Goal: Check status

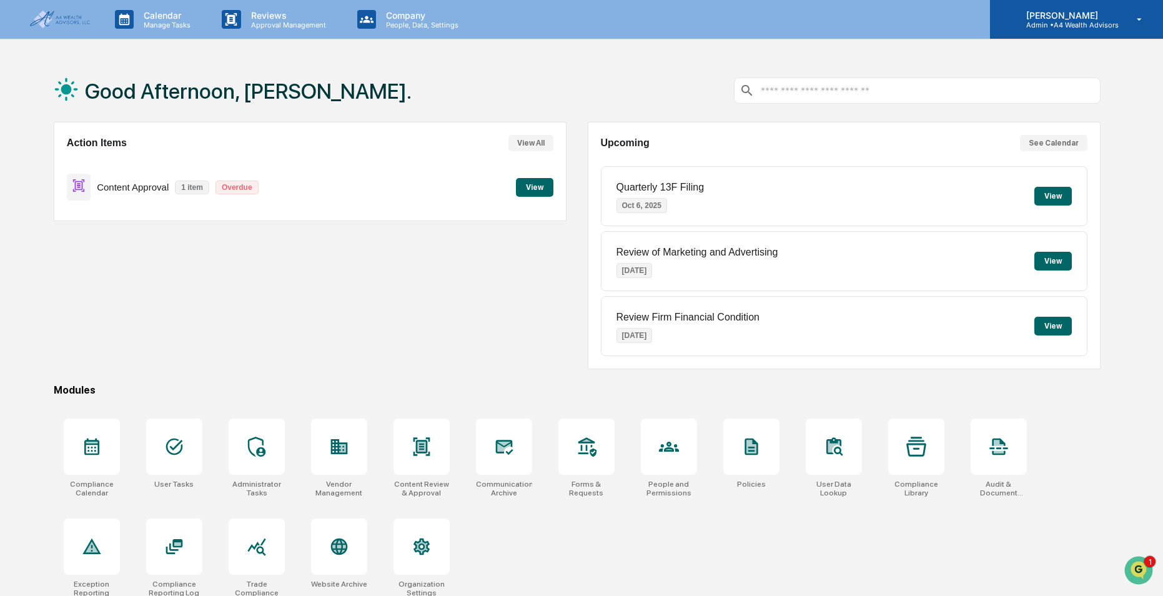
click at [1059, 16] on p "[PERSON_NAME]" at bounding box center [1067, 15] width 102 height 11
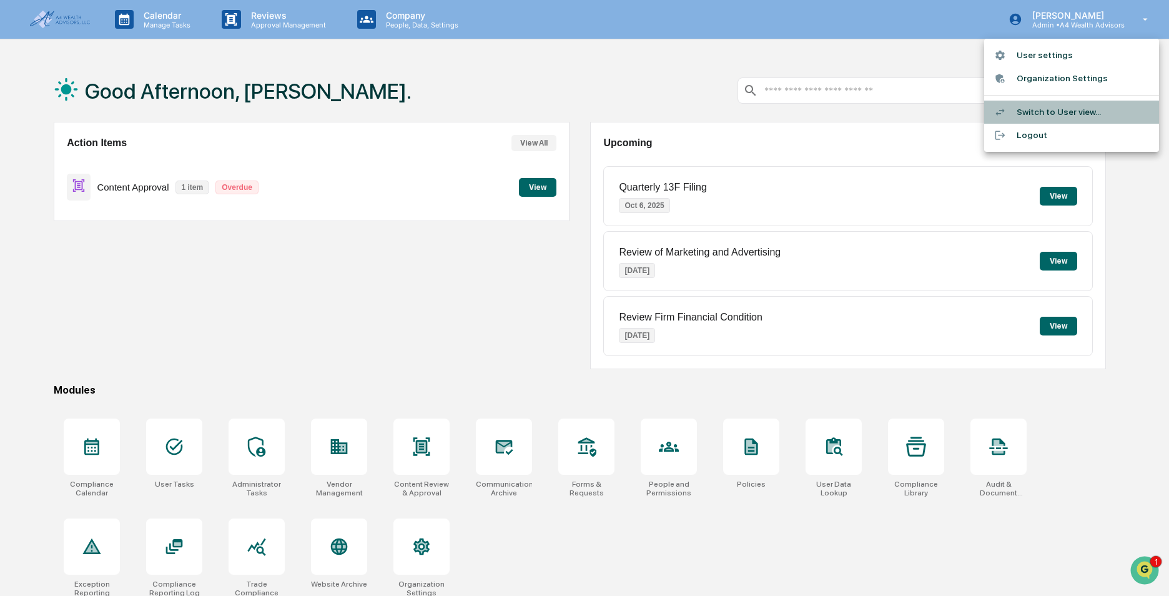
click at [1045, 111] on li "Switch to User view..." at bounding box center [1072, 112] width 175 height 23
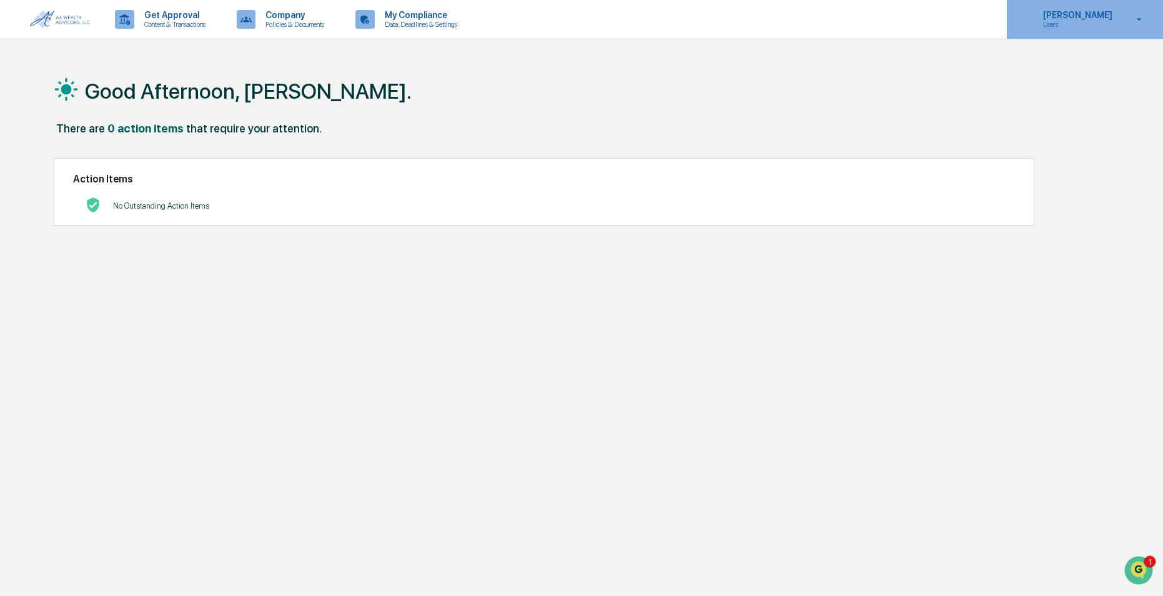
click at [1057, 17] on p "[PERSON_NAME]" at bounding box center [1076, 15] width 86 height 10
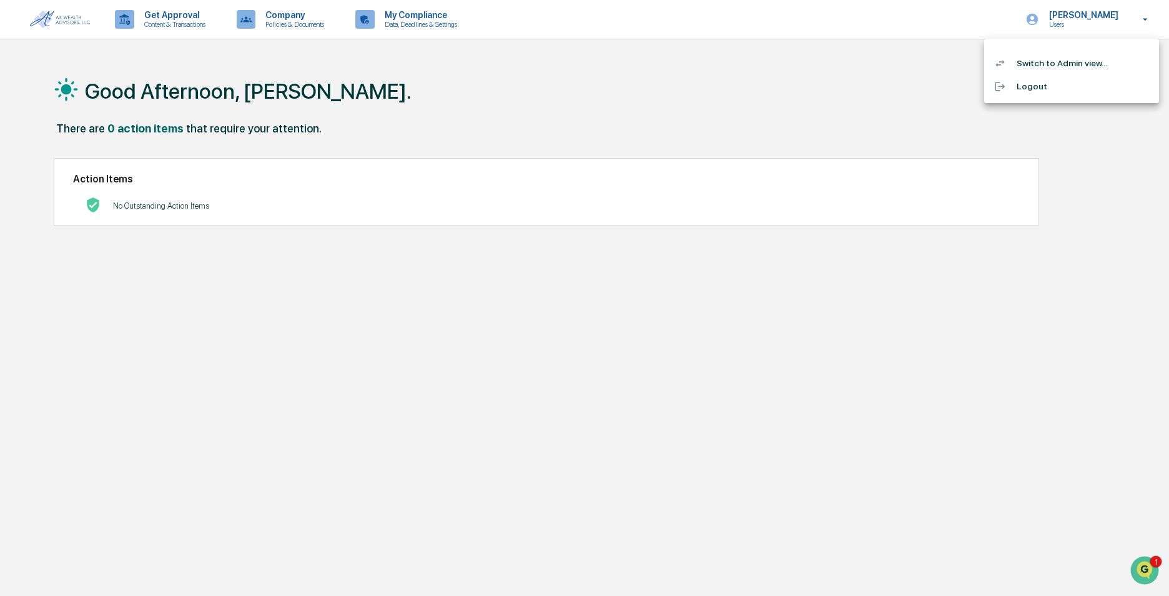
drag, startPoint x: 1090, startPoint y: 66, endPoint x: 960, endPoint y: 54, distance: 129.8
click at [1088, 65] on li "Switch to Admin view..." at bounding box center [1072, 63] width 175 height 23
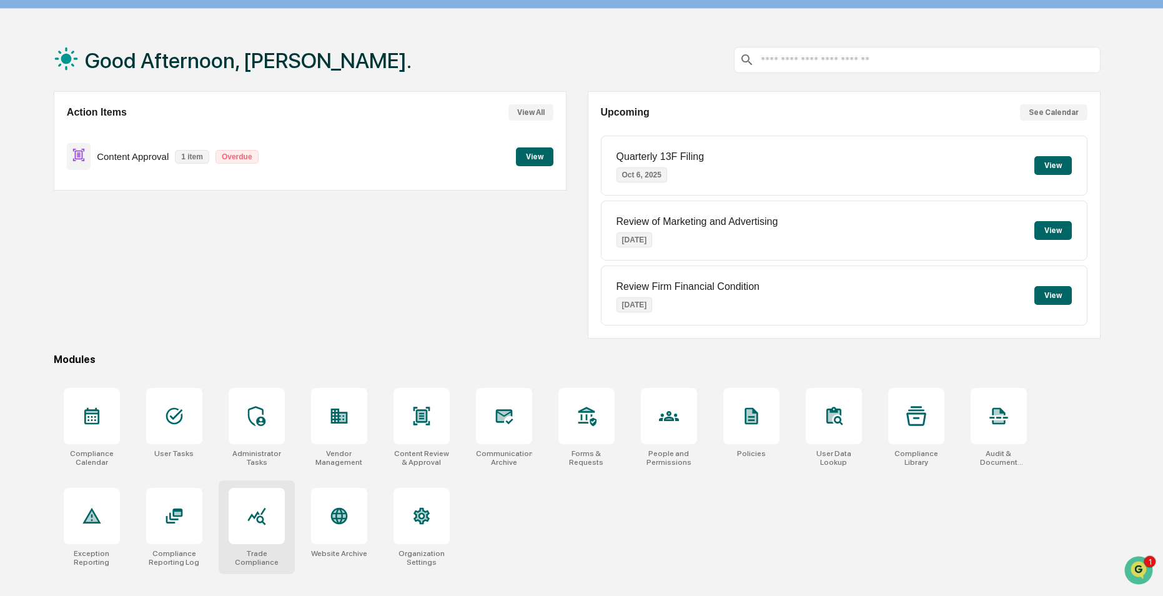
scroll to position [59, 0]
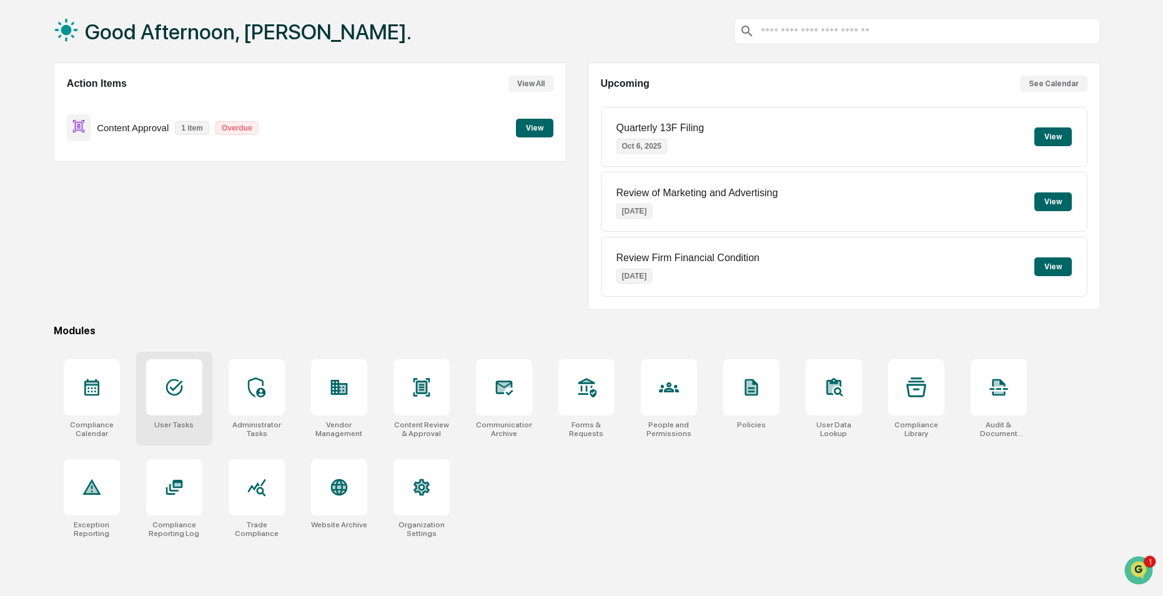
click at [155, 410] on div at bounding box center [174, 387] width 56 height 56
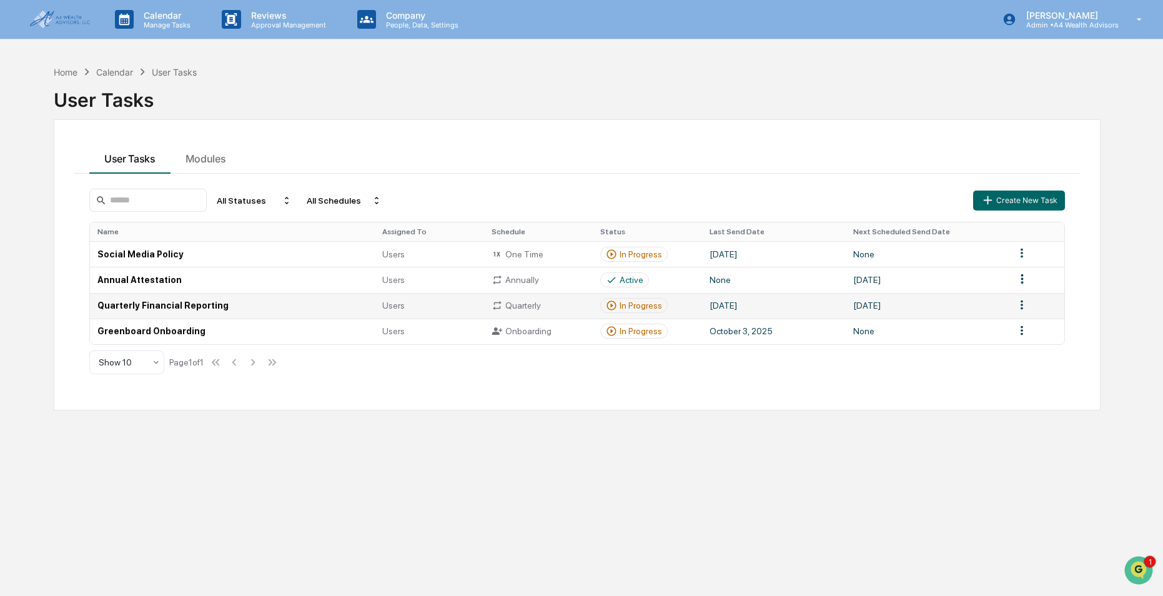
click at [679, 309] on td "In Progress" at bounding box center [647, 306] width 109 height 26
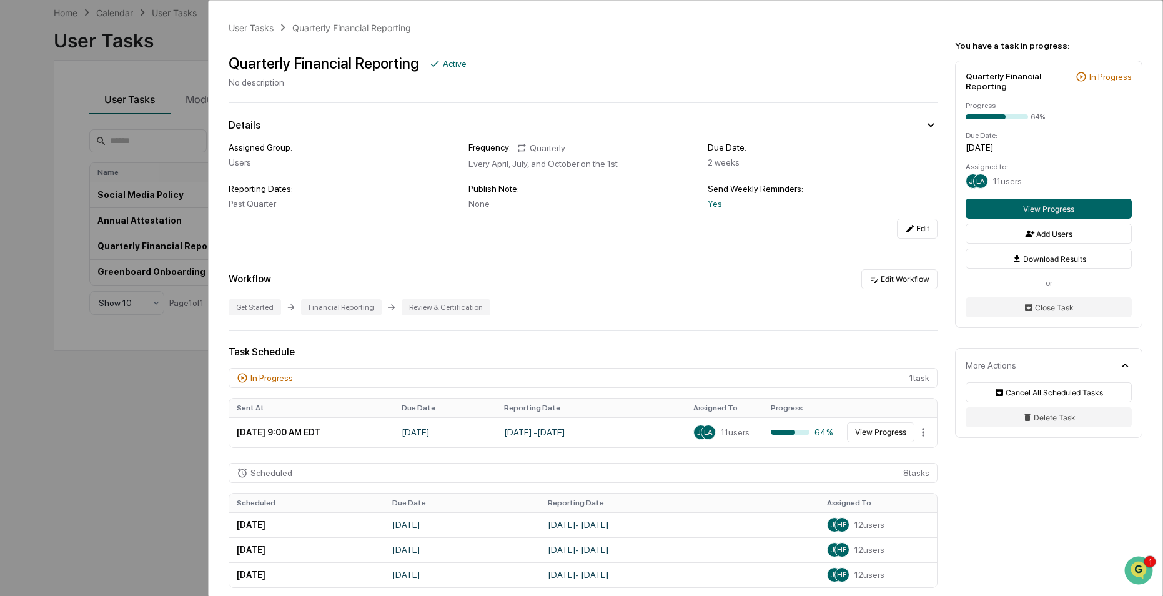
scroll to position [125, 0]
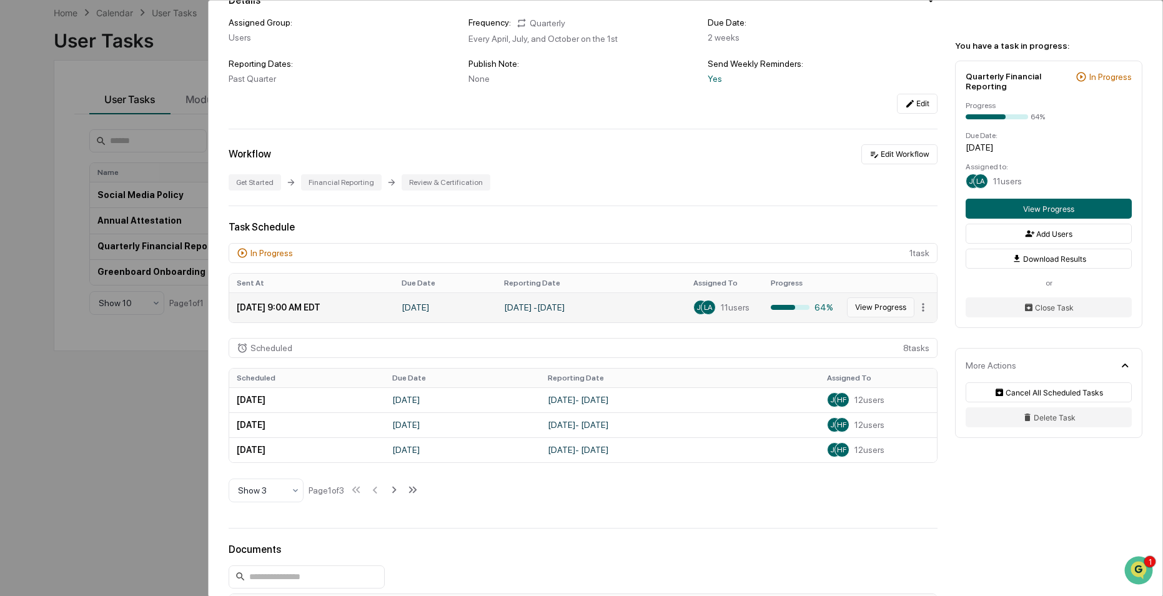
click at [880, 300] on button "View Progress" at bounding box center [880, 307] width 67 height 20
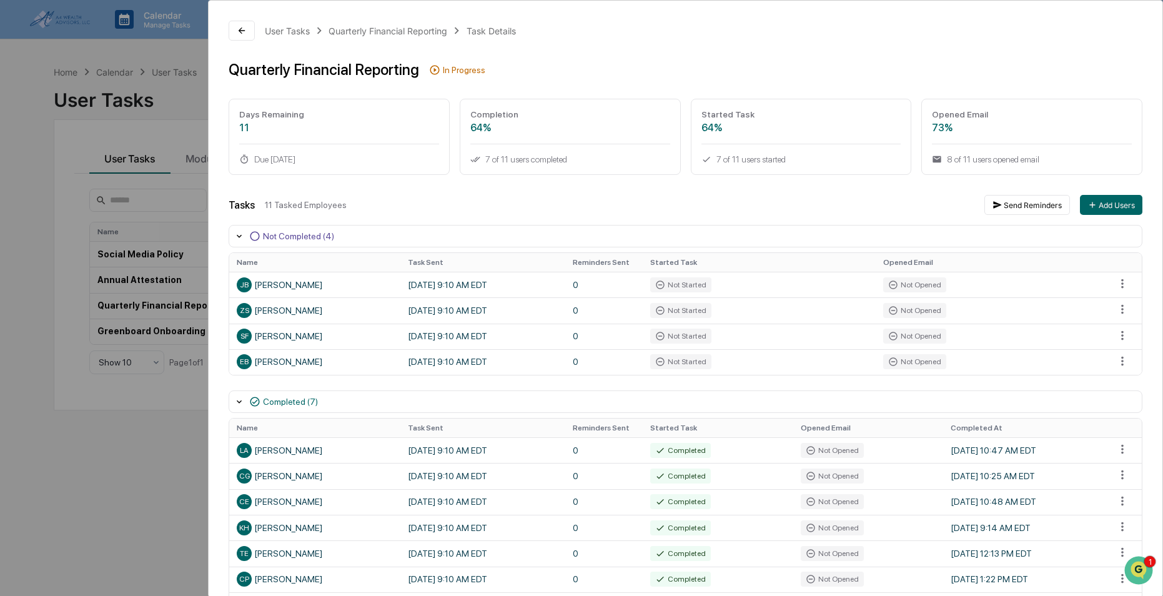
click at [10, 201] on div "User Tasks Quarterly Financial Reporting Task Details Quarterly Financial Repor…" at bounding box center [581, 298] width 1163 height 596
